Goal: Information Seeking & Learning: Learn about a topic

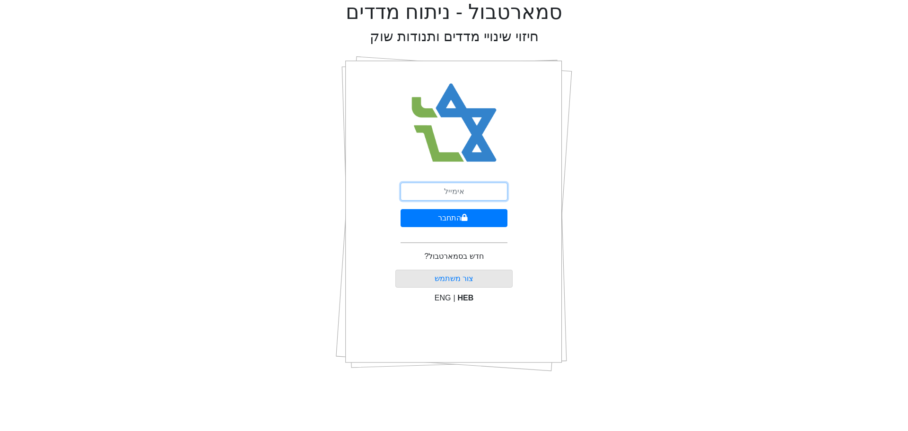
click at [442, 188] on input "email" at bounding box center [454, 192] width 107 height 18
click at [423, 191] on input "וגן" at bounding box center [454, 192] width 107 height 18
type input "[EMAIL_ADDRESS][DOMAIN_NAME]"
click at [437, 218] on button "התחבר" at bounding box center [454, 218] width 107 height 18
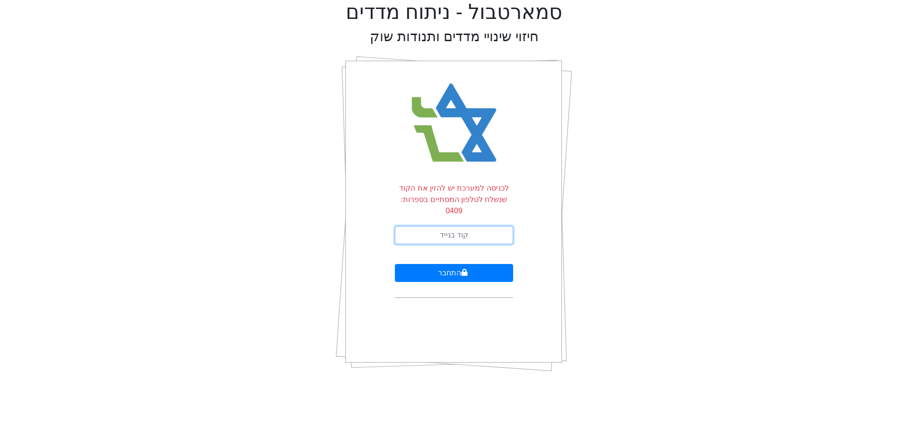
click at [422, 226] on input "text" at bounding box center [454, 235] width 118 height 18
type input "417165"
click at [395, 264] on button "התחבר" at bounding box center [454, 273] width 118 height 18
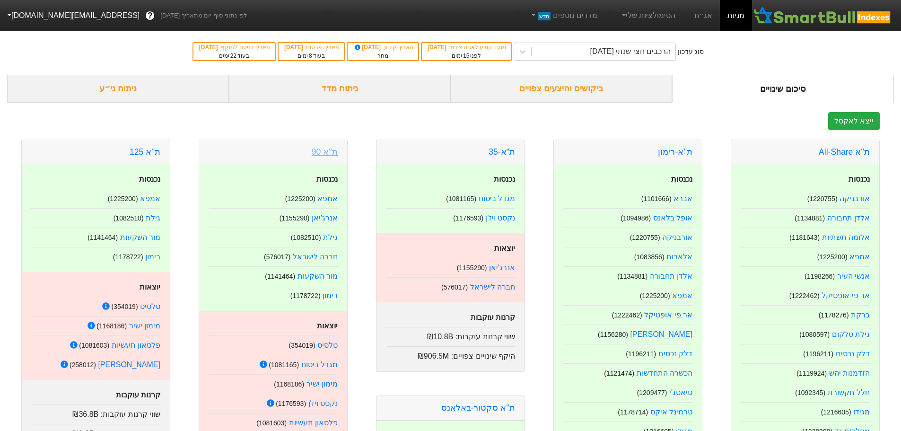
click at [329, 152] on link "ת''א 90" at bounding box center [325, 151] width 26 height 9
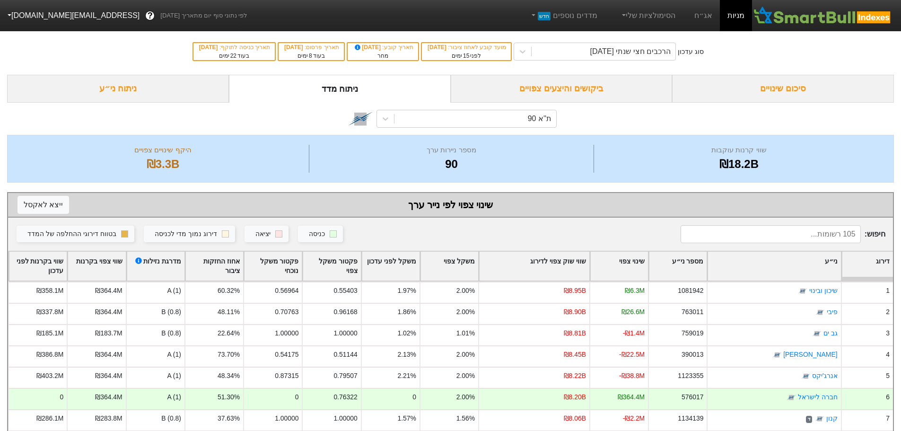
click at [610, 263] on div "שינוי צפוי" at bounding box center [619, 266] width 58 height 29
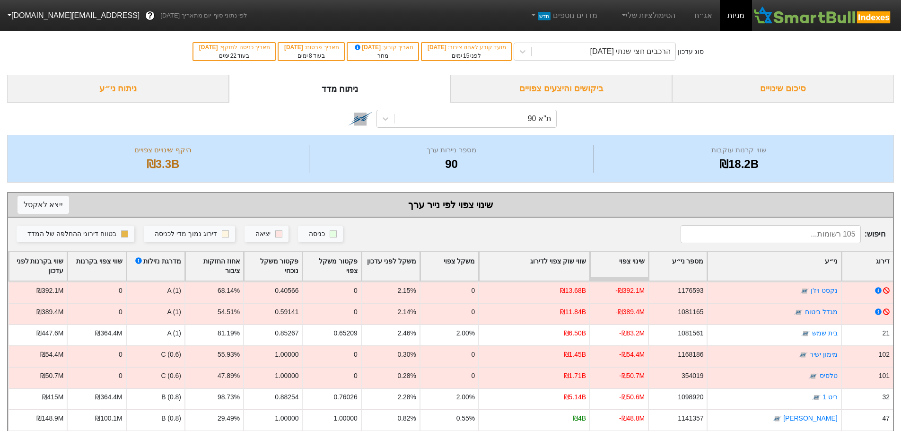
click at [610, 263] on div "שינוי צפוי" at bounding box center [619, 266] width 58 height 29
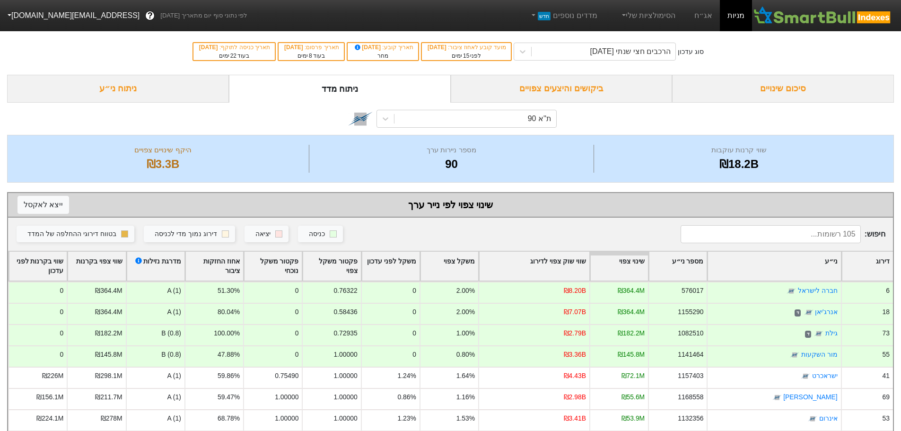
click at [610, 263] on div "שינוי צפוי" at bounding box center [619, 266] width 58 height 29
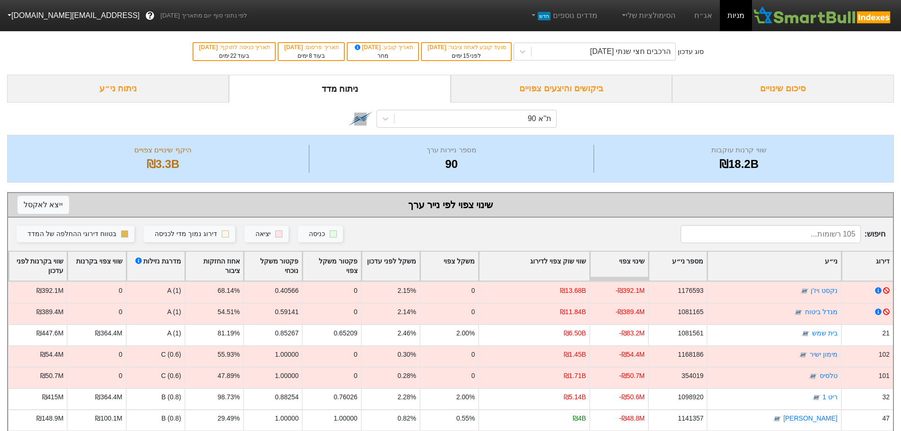
click at [610, 263] on div "שינוי צפוי" at bounding box center [619, 266] width 58 height 29
